Goal: Find specific page/section: Find specific page/section

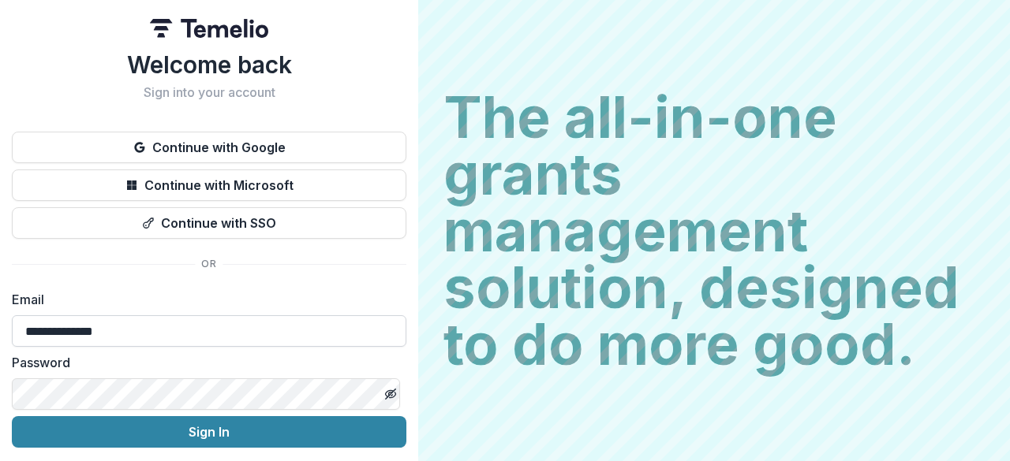
drag, startPoint x: 0, startPoint y: 0, endPoint x: 352, endPoint y: 335, distance: 485.9
click at [368, 291] on label "Email" at bounding box center [204, 299] width 385 height 19
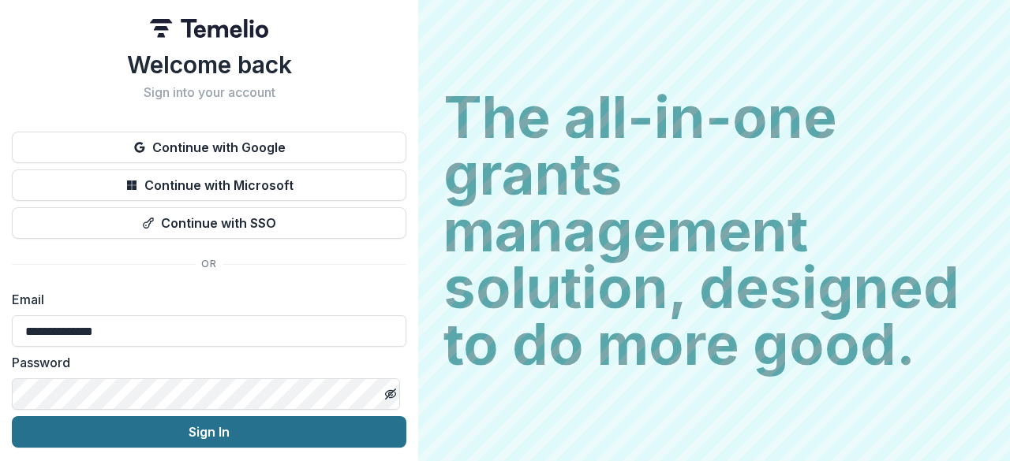
click at [323, 430] on button "Sign In" at bounding box center [209, 432] width 394 height 32
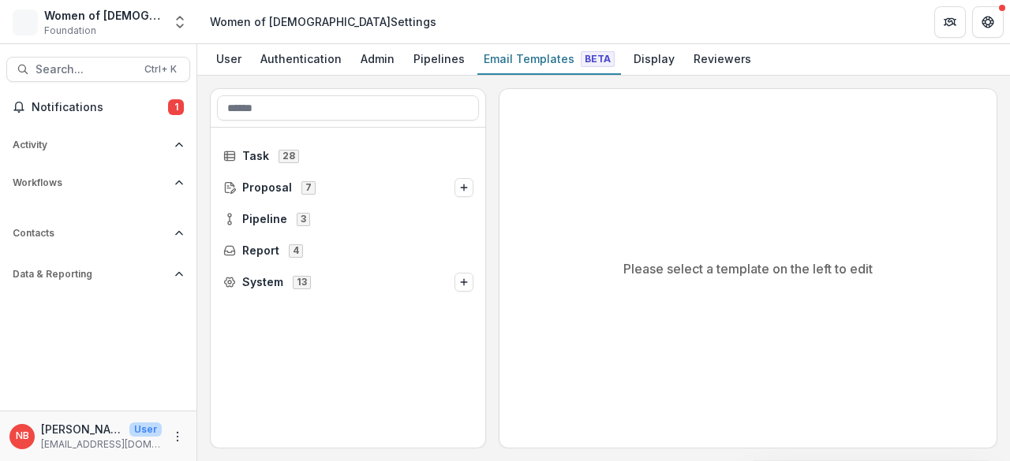
click at [139, 21] on div "Women of [DEMOGRAPHIC_DATA]" at bounding box center [103, 15] width 118 height 17
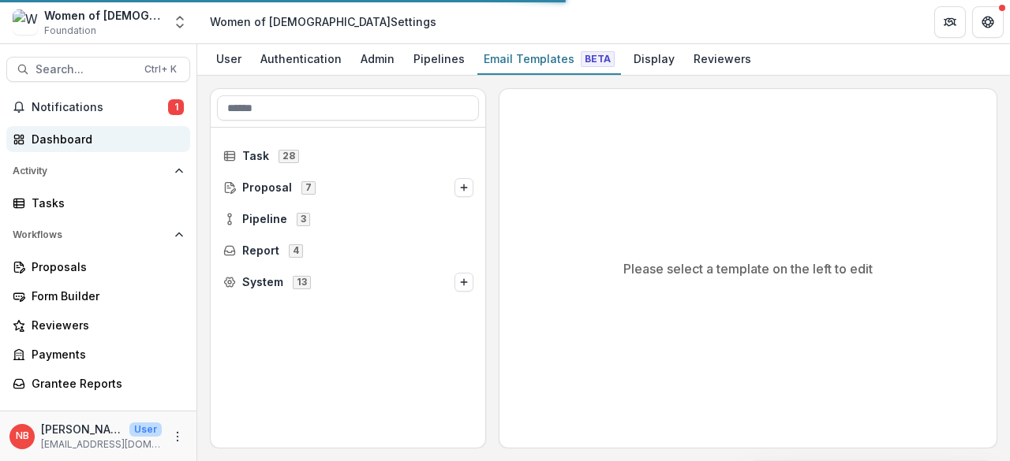
click at [81, 138] on div "Dashboard" at bounding box center [105, 139] width 146 height 17
click at [64, 144] on div "Dashboard" at bounding box center [105, 139] width 146 height 17
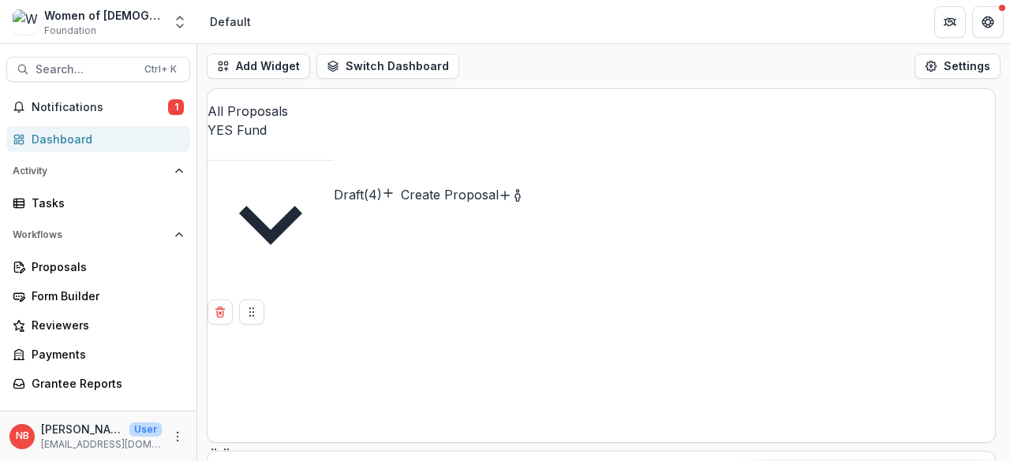
click at [1003, 286] on div "All Proposals YES Fund Draft ( 4 ) Create Proposal Draft 4 Submitted 1 Grant Al…" at bounding box center [603, 274] width 812 height 373
click at [334, 121] on div "YES Fund" at bounding box center [270, 140] width 126 height 39
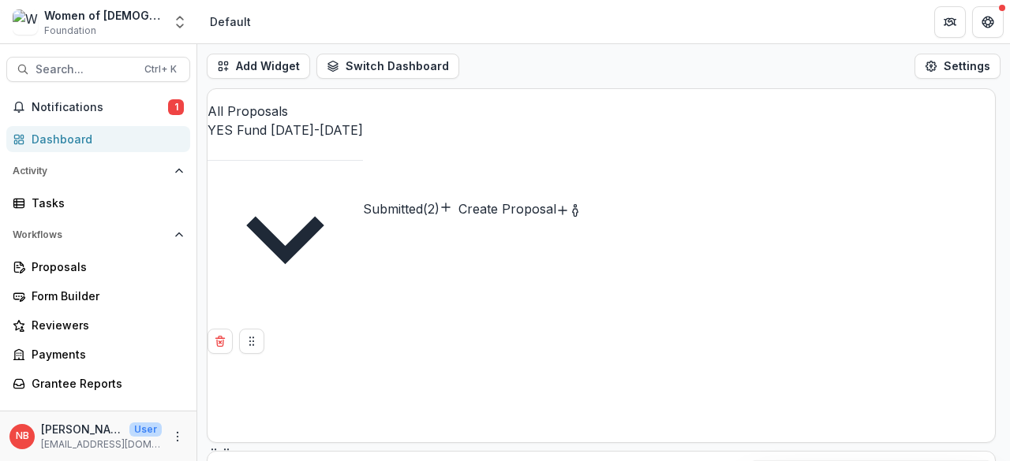
click at [407, 420] on button "Approved 1" at bounding box center [437, 469] width 60 height 98
click at [297, 420] on button "Submitted 2" at bounding box center [267, 469] width 60 height 98
click at [1000, 357] on div "All Proposals YES Fund [DATE]-[DATE] Draft ( 4 ) Create Proposal Draft 4 Submit…" at bounding box center [603, 274] width 812 height 373
